Goal: Transaction & Acquisition: Purchase product/service

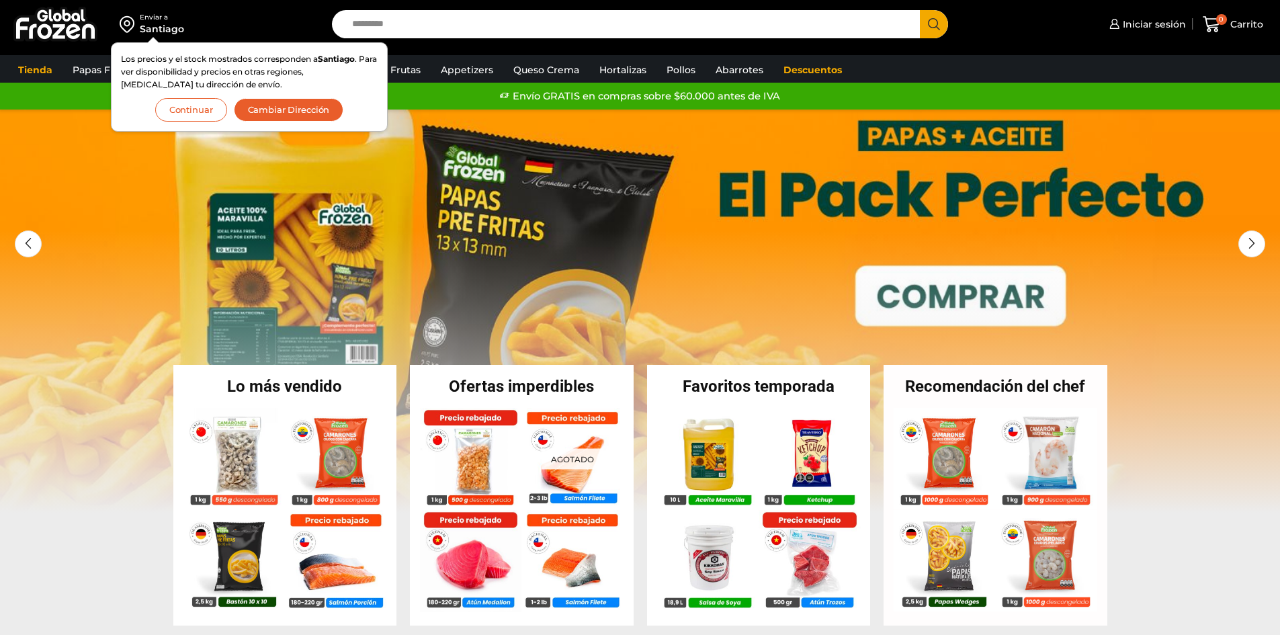
click at [202, 97] on div "Los precios y el stock mostrados corresponden a Santiago . Para ver disponibili…" at bounding box center [249, 86] width 257 height 69
click at [200, 108] on button "Continuar" at bounding box center [191, 110] width 72 height 24
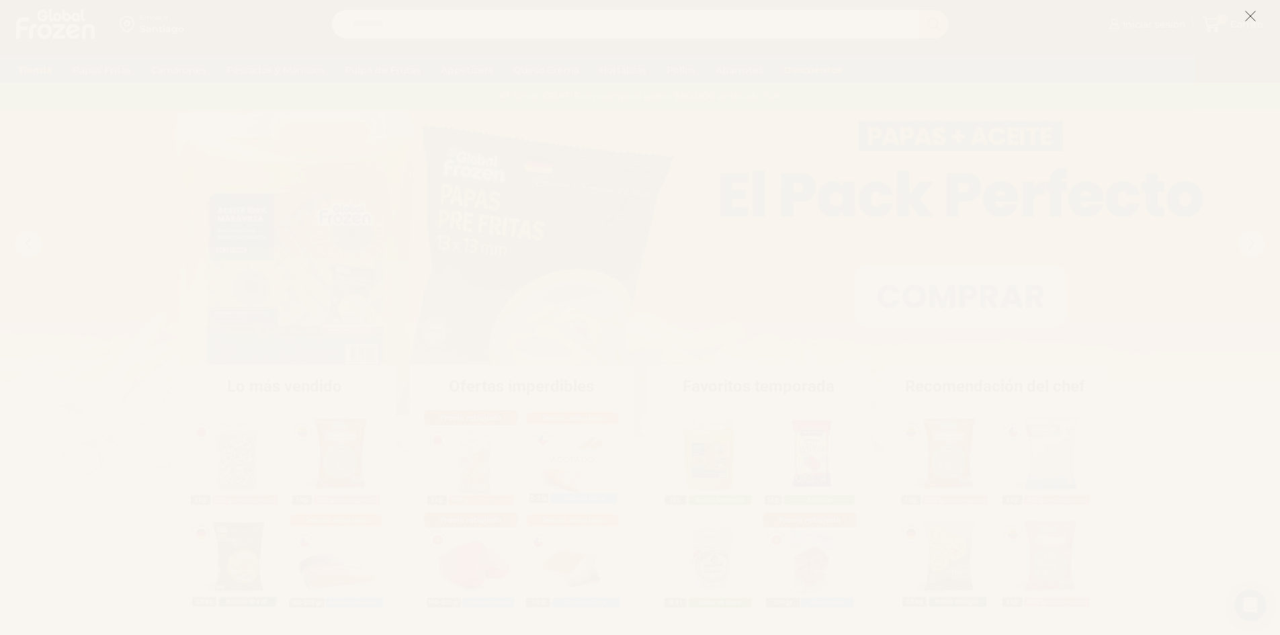
click at [1251, 22] on button at bounding box center [1251, 15] width 12 height 29
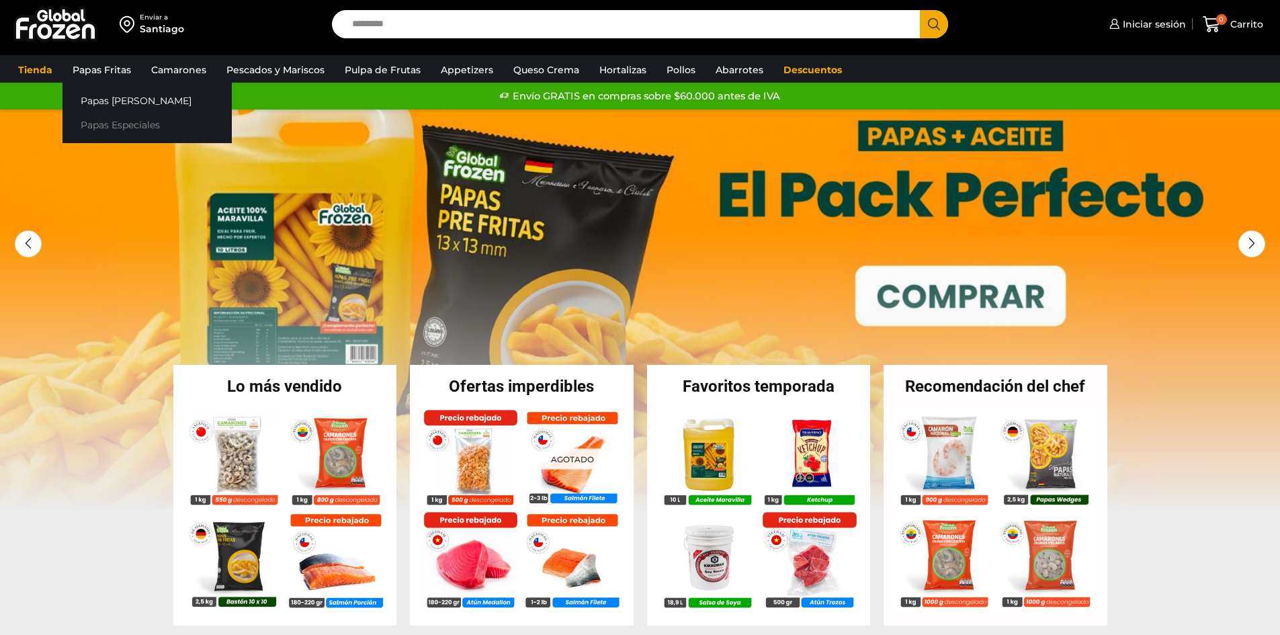
click at [118, 122] on link "Papas Especiales" at bounding box center [147, 125] width 169 height 25
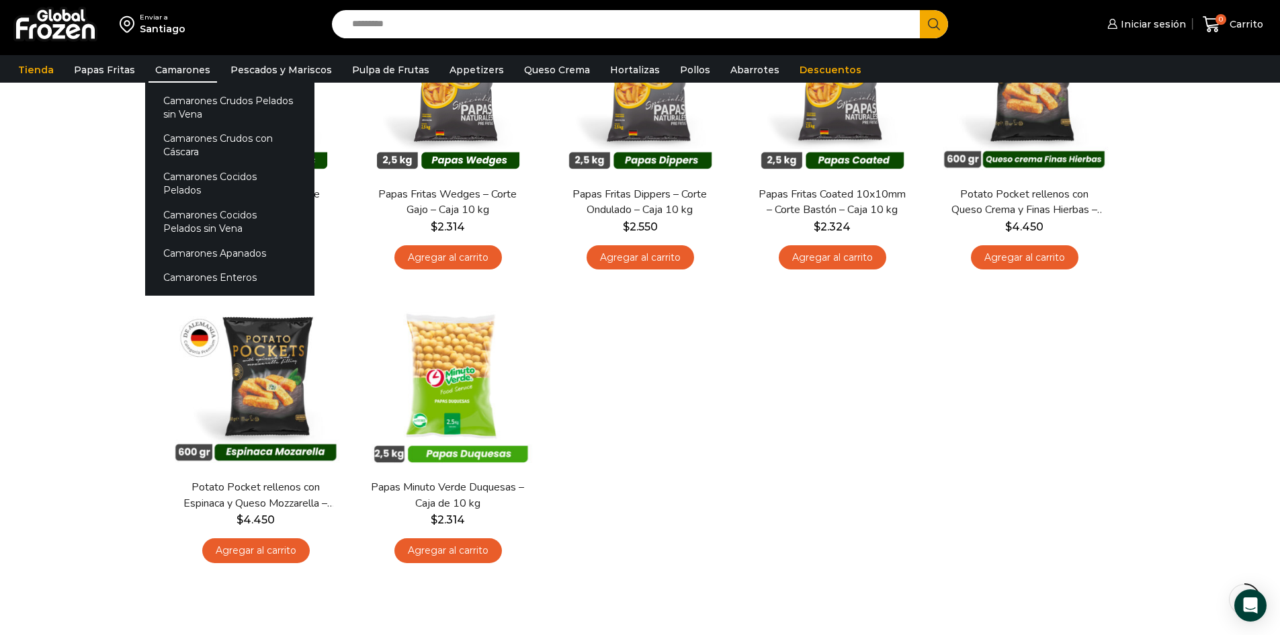
scroll to position [67, 0]
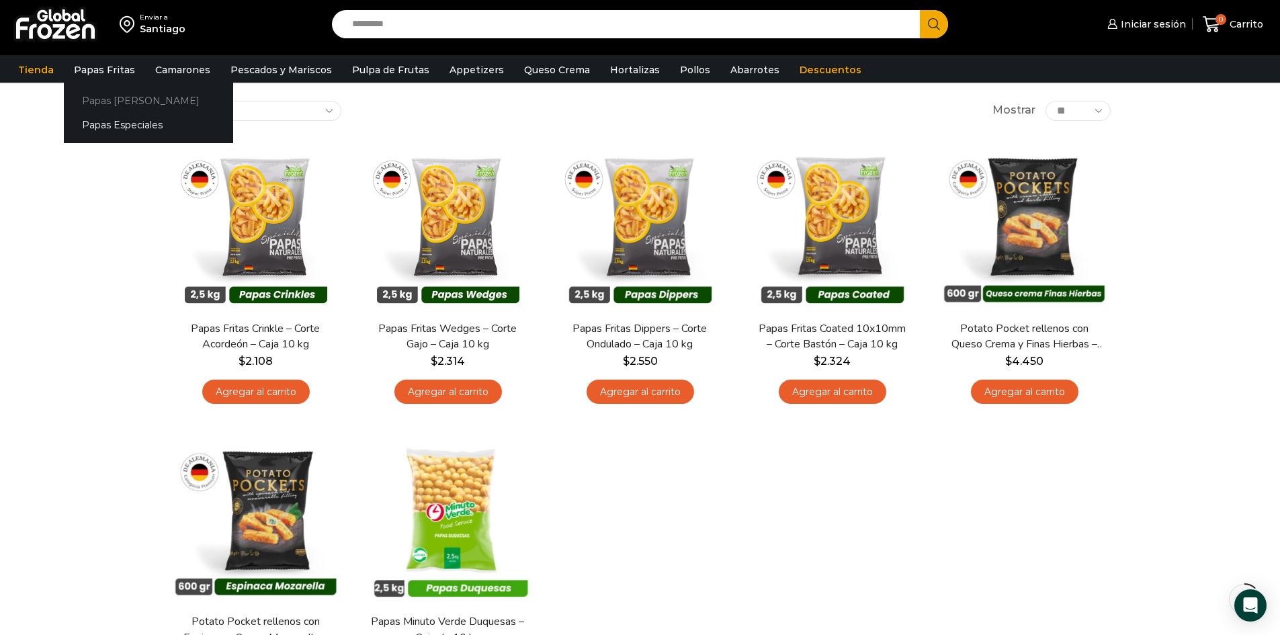
click at [102, 95] on link "Papas [PERSON_NAME]" at bounding box center [148, 100] width 169 height 25
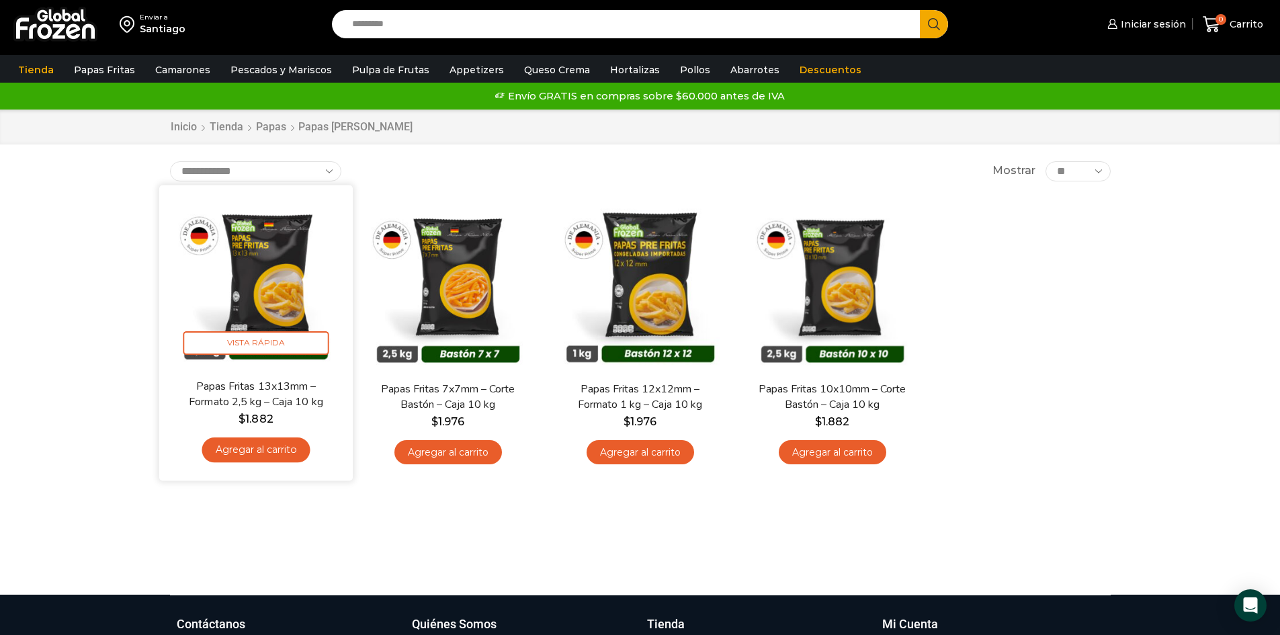
click at [263, 399] on link "Papas Fritas 13x13mm – Formato 2,5 kg – Caja 10 kg" at bounding box center [255, 394] width 156 height 32
